Goal: Task Accomplishment & Management: Manage account settings

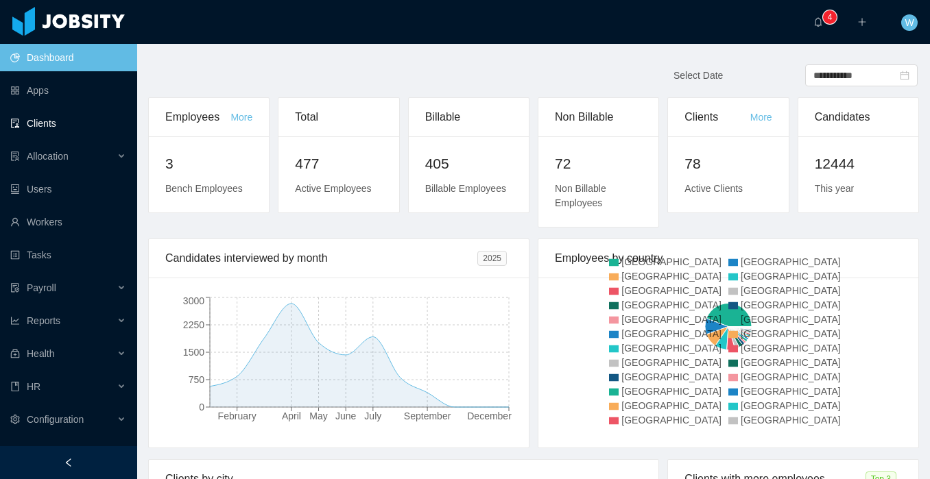
click at [54, 136] on link "Clients" at bounding box center [68, 123] width 116 height 27
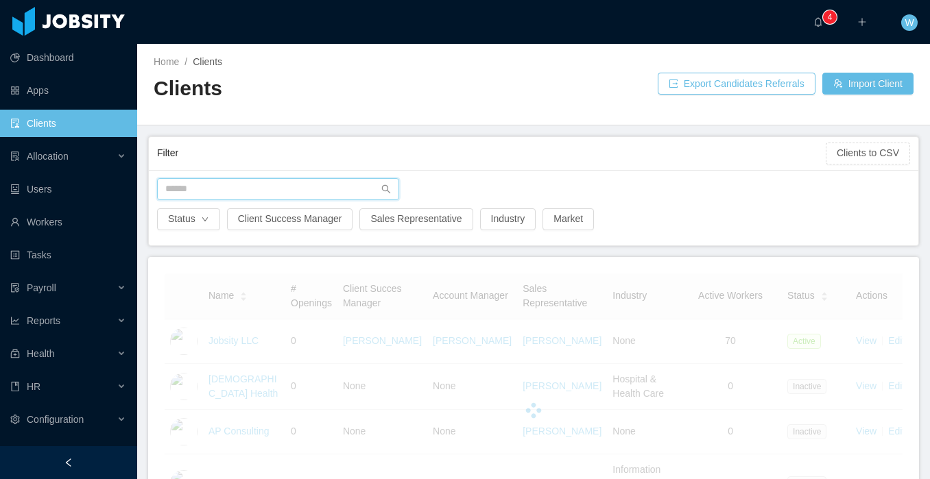
click at [293, 194] on input "text" at bounding box center [278, 189] width 242 height 22
type input "*******"
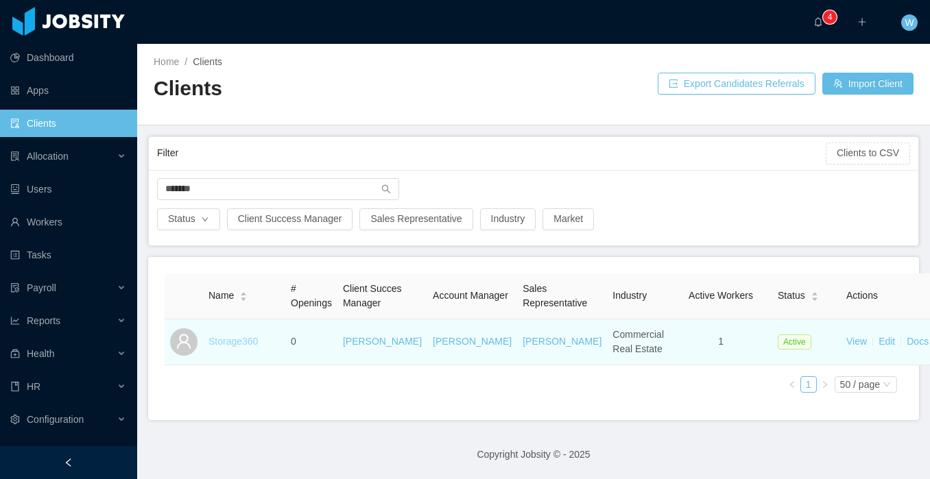
click at [254, 347] on link "Storage360" at bounding box center [232, 341] width 49 height 11
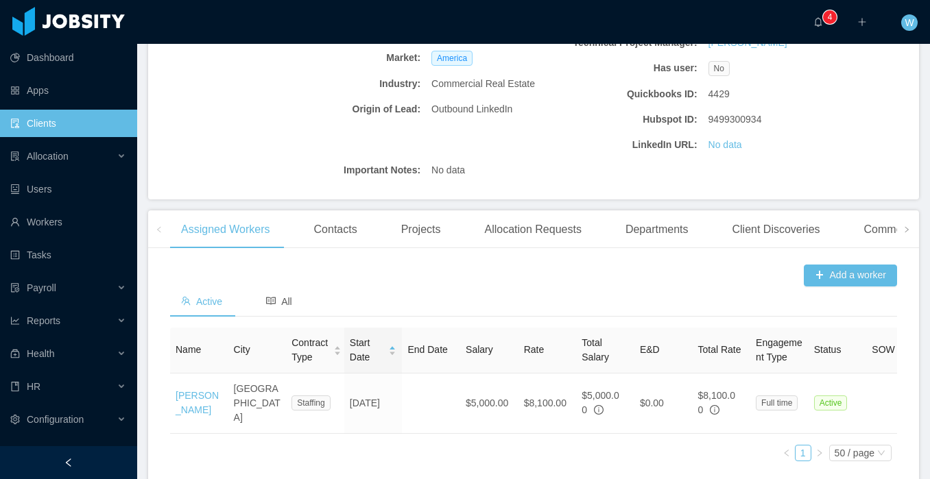
scroll to position [337, 0]
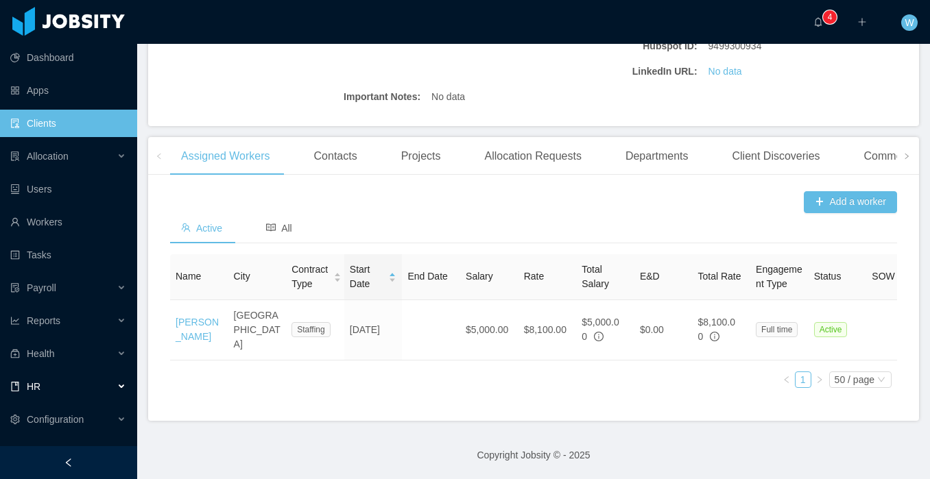
click at [116, 387] on div "HR" at bounding box center [68, 386] width 137 height 27
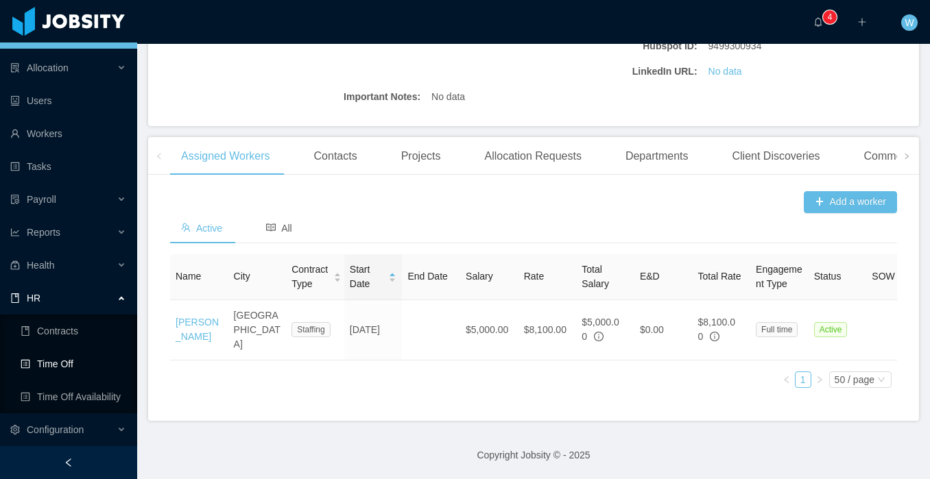
click at [97, 362] on link "Time Off" at bounding box center [74, 363] width 106 height 27
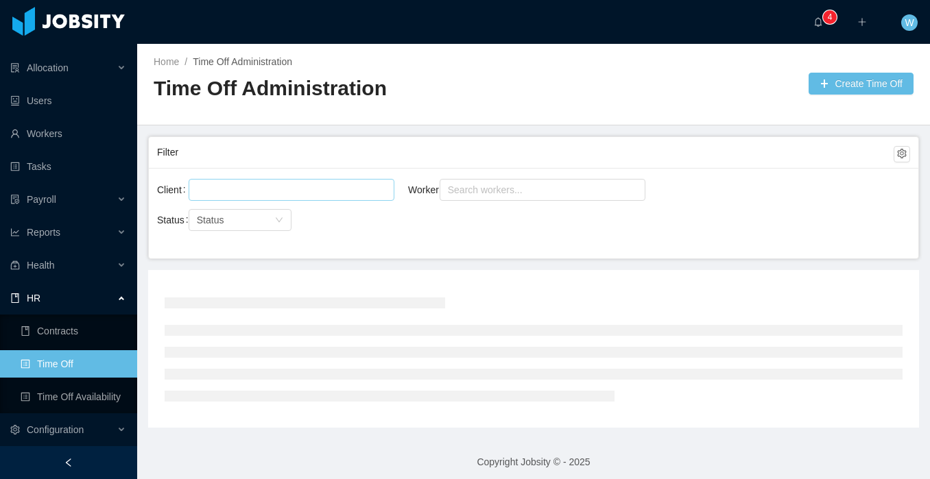
click at [374, 189] on div at bounding box center [289, 190] width 193 height 21
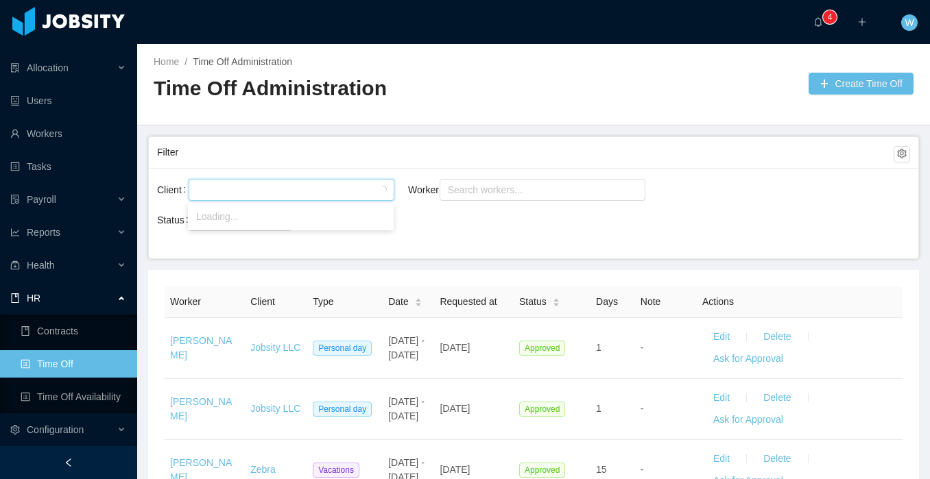
click at [492, 173] on div "Client Worker Search workers... Status Status" at bounding box center [533, 213] width 769 height 91
click at [488, 187] on div "Search workers..." at bounding box center [536, 190] width 177 height 14
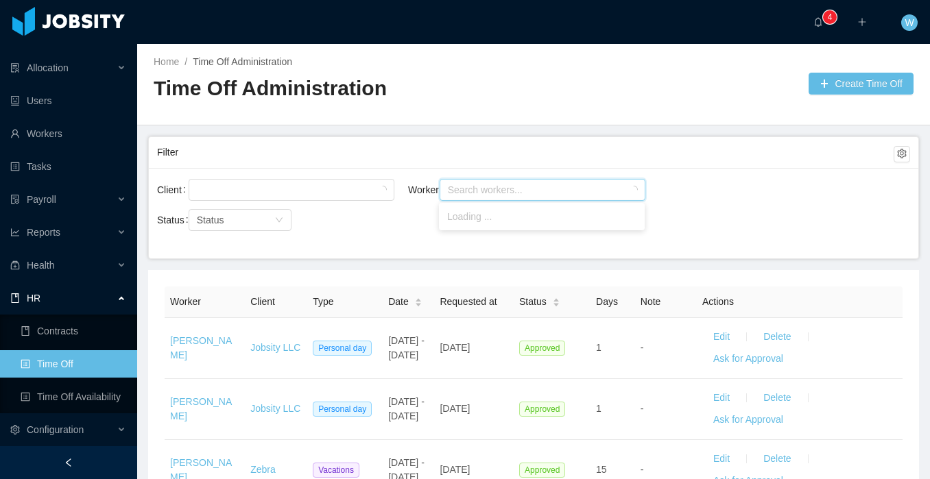
type input "*"
type input "**********"
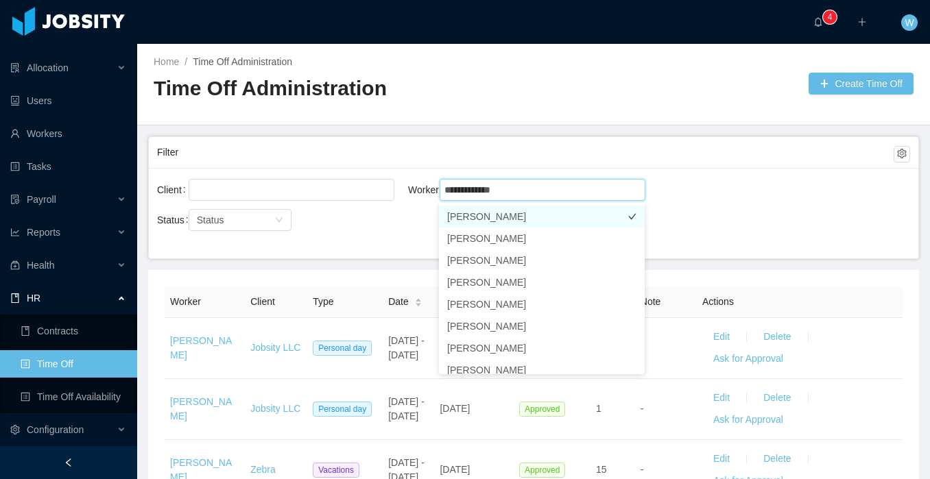
click at [517, 211] on li "[PERSON_NAME]" at bounding box center [542, 217] width 206 height 22
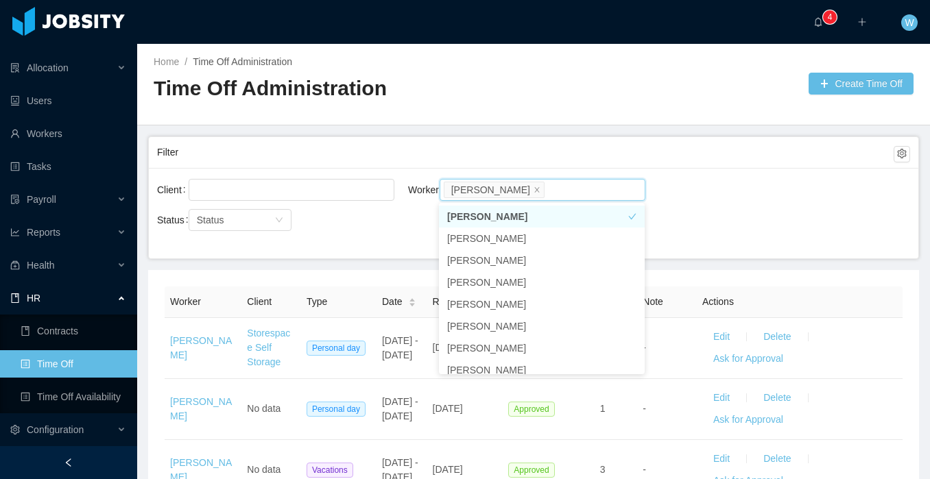
click at [440, 156] on div "Filter" at bounding box center [525, 152] width 737 height 25
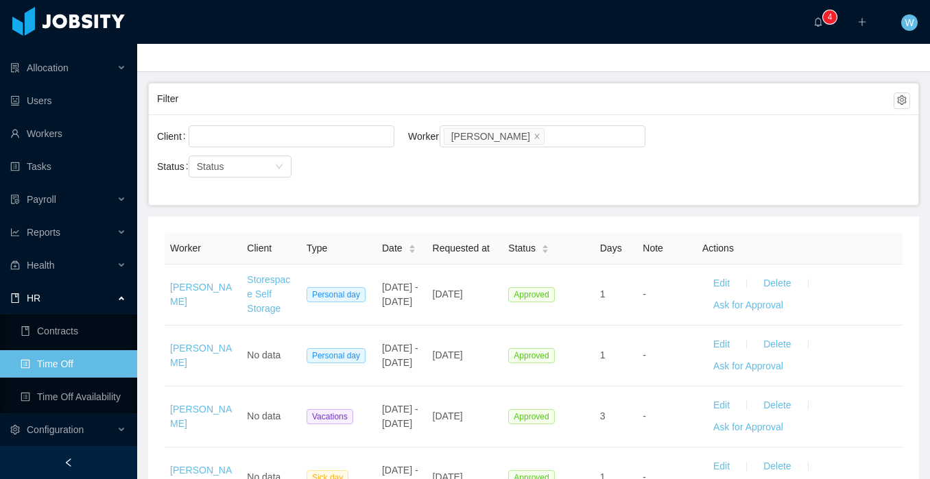
scroll to position [54, 0]
click at [400, 248] on span "Date" at bounding box center [392, 248] width 21 height 14
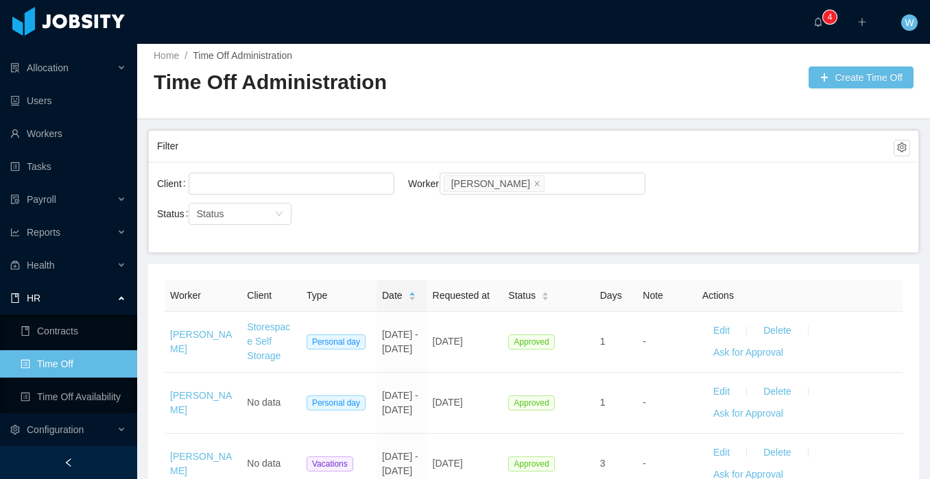
scroll to position [54, 0]
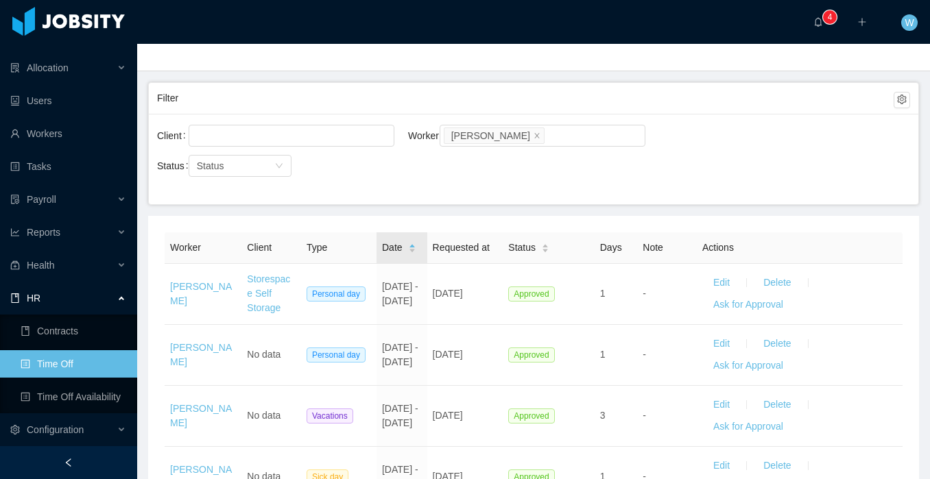
click at [413, 253] on icon "icon: caret-down" at bounding box center [412, 252] width 8 height 8
